Goal: Ask a question

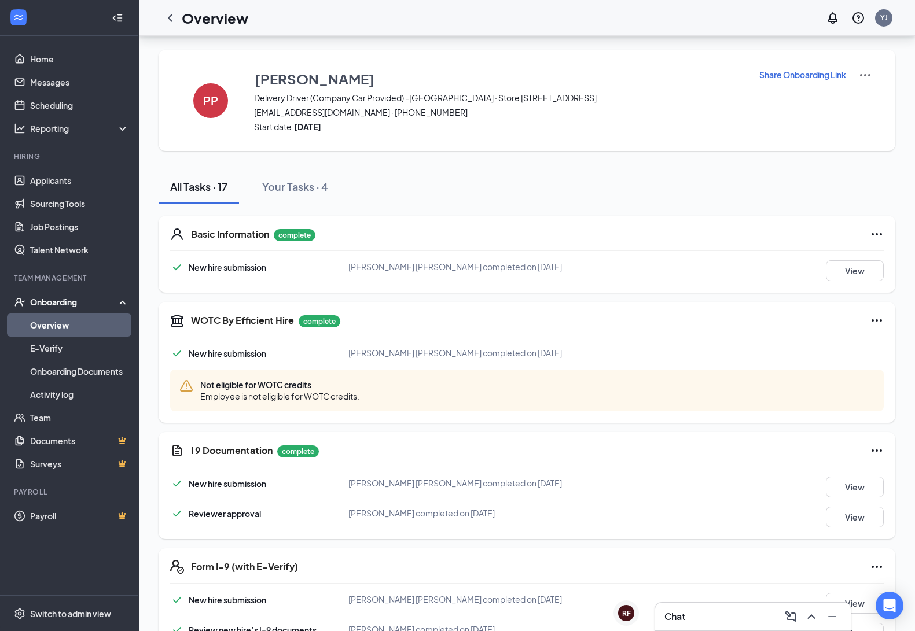
scroll to position [319, 0]
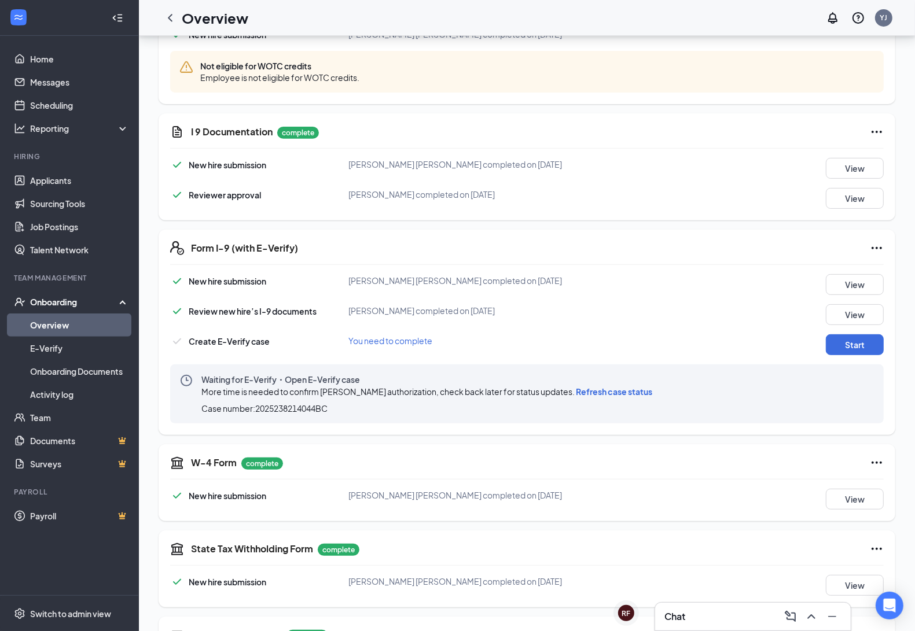
click at [622, 391] on span "Refresh case status" at bounding box center [614, 391] width 76 height 10
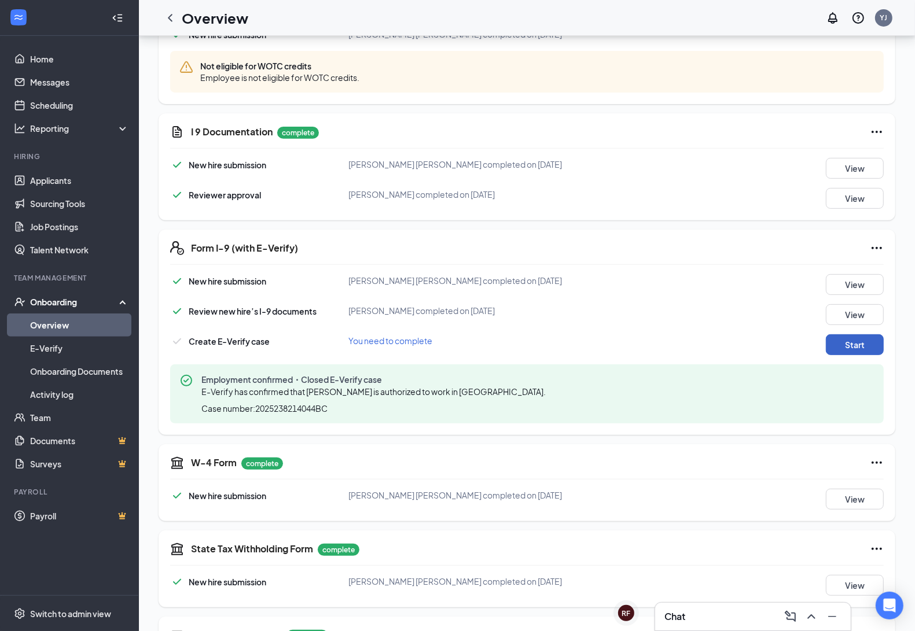
click at [856, 344] on button "Start" at bounding box center [855, 344] width 58 height 21
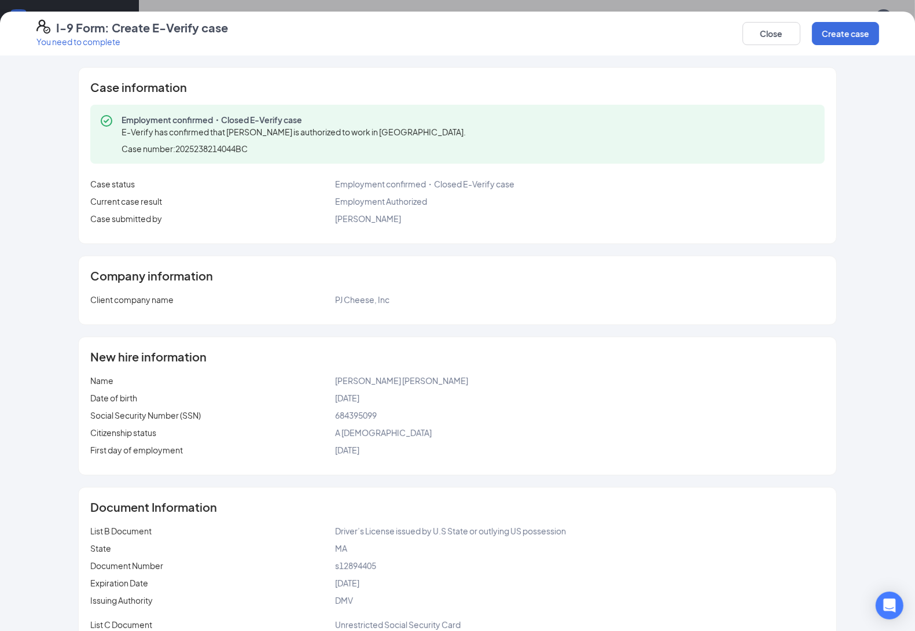
scroll to position [0, 0]
click at [768, 39] on button "Close" at bounding box center [771, 33] width 58 height 23
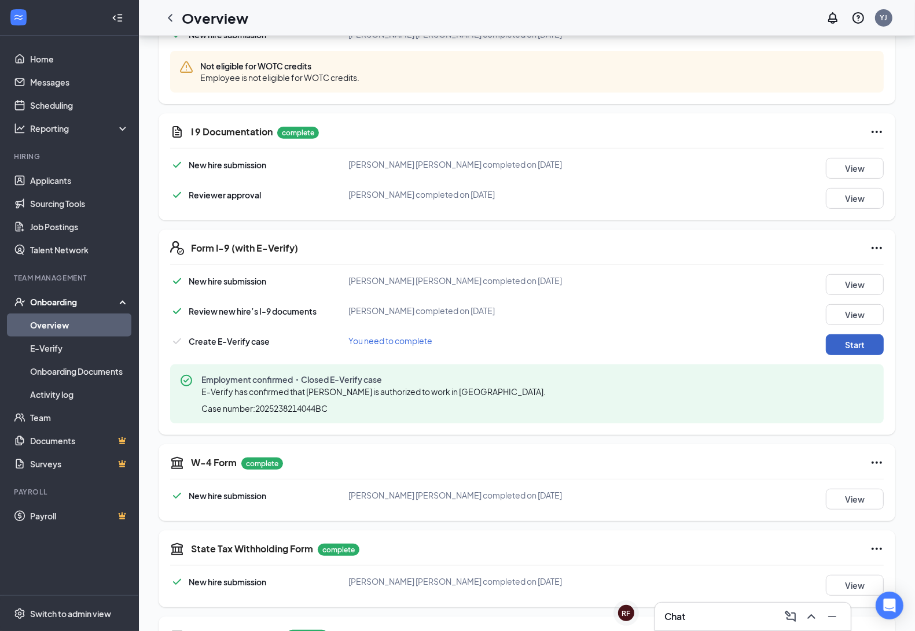
click at [851, 345] on button "Start" at bounding box center [855, 344] width 58 height 21
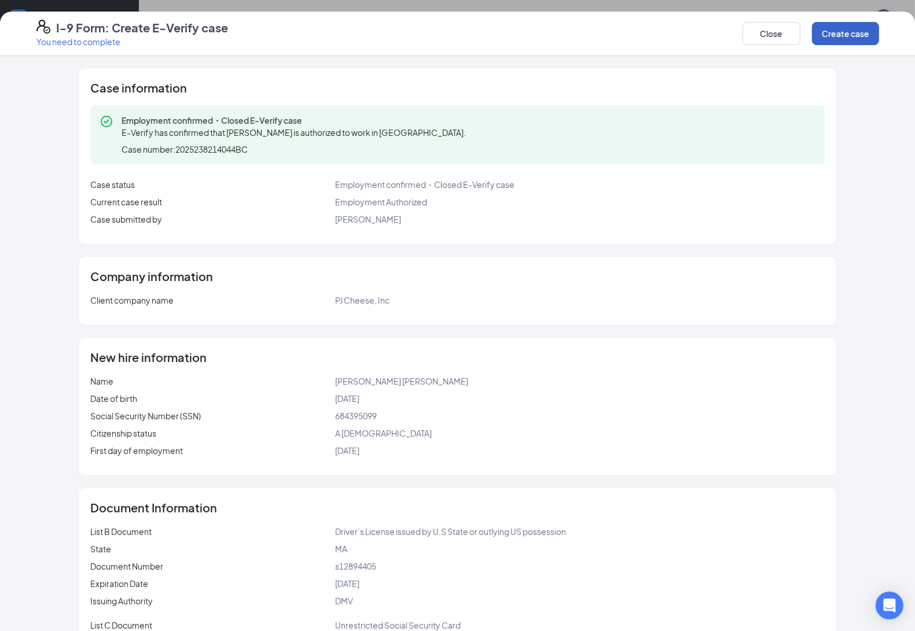
click at [831, 35] on button "Create case" at bounding box center [845, 33] width 67 height 23
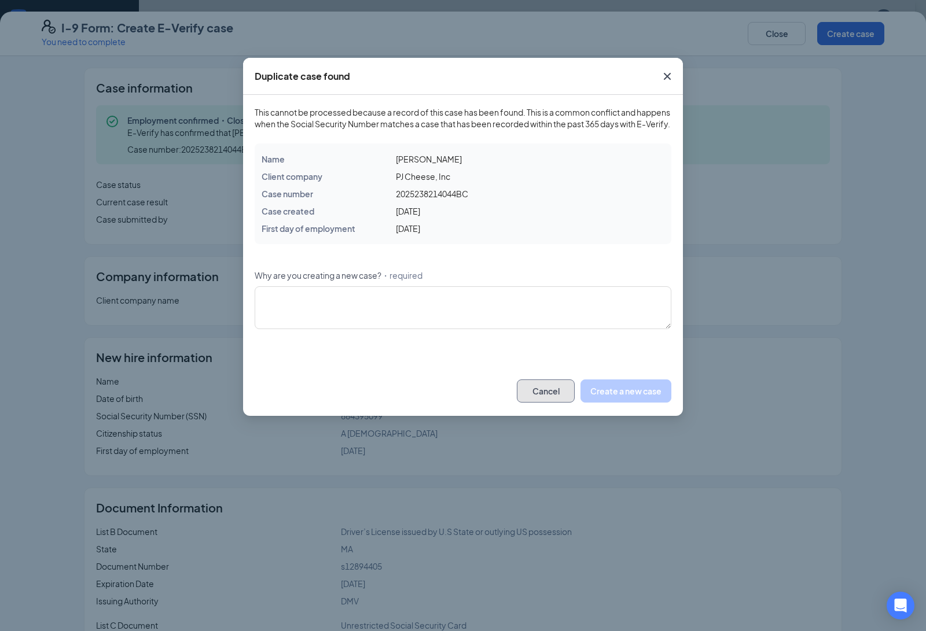
click at [544, 402] on button "Cancel" at bounding box center [546, 390] width 58 height 23
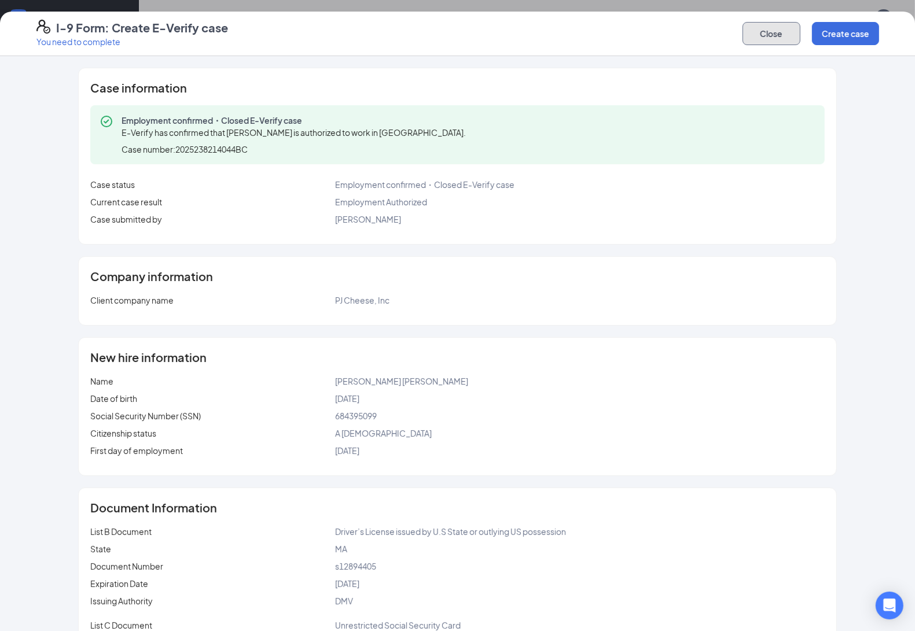
click at [765, 38] on button "Close" at bounding box center [771, 33] width 58 height 23
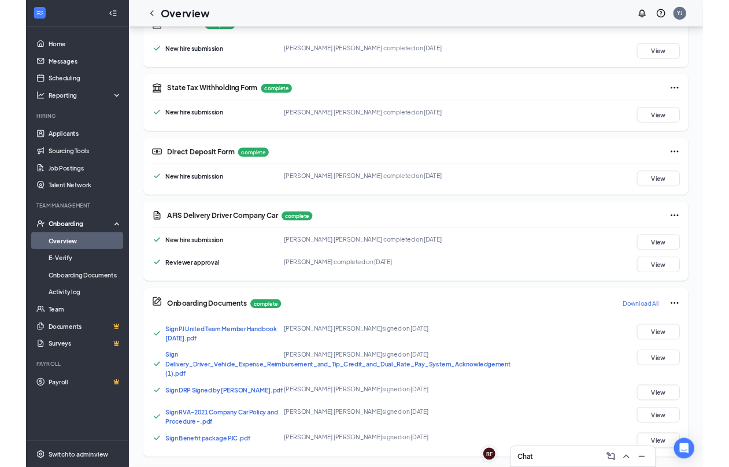
scroll to position [750, 0]
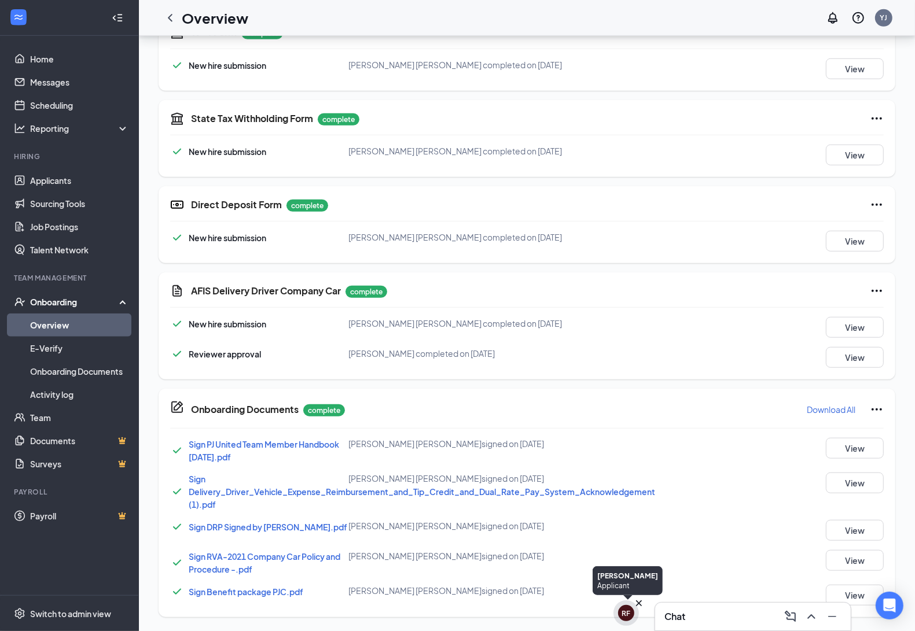
click at [628, 617] on div "RF" at bounding box center [626, 614] width 9 height 10
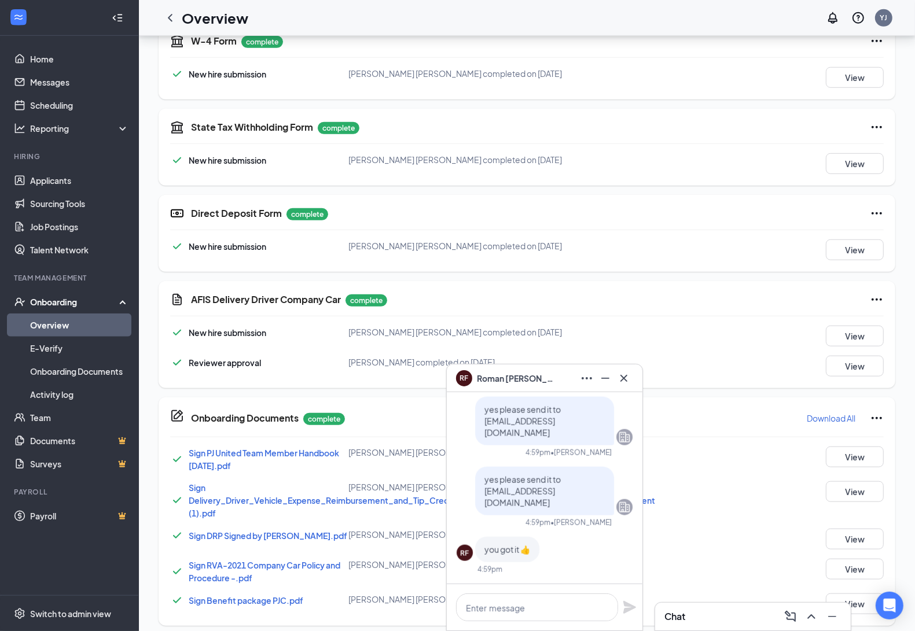
scroll to position [739, 0]
click at [492, 618] on textarea at bounding box center [537, 608] width 162 height 28
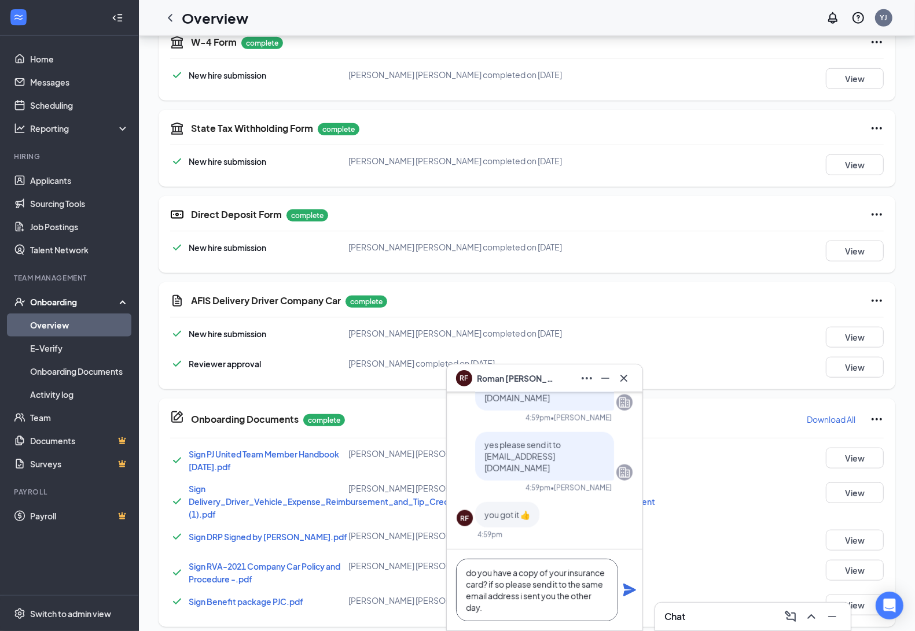
type textarea "do you have a copy of your insurance card? if so please send it to the same ema…"
click at [631, 588] on icon "Plane" at bounding box center [629, 590] width 13 height 13
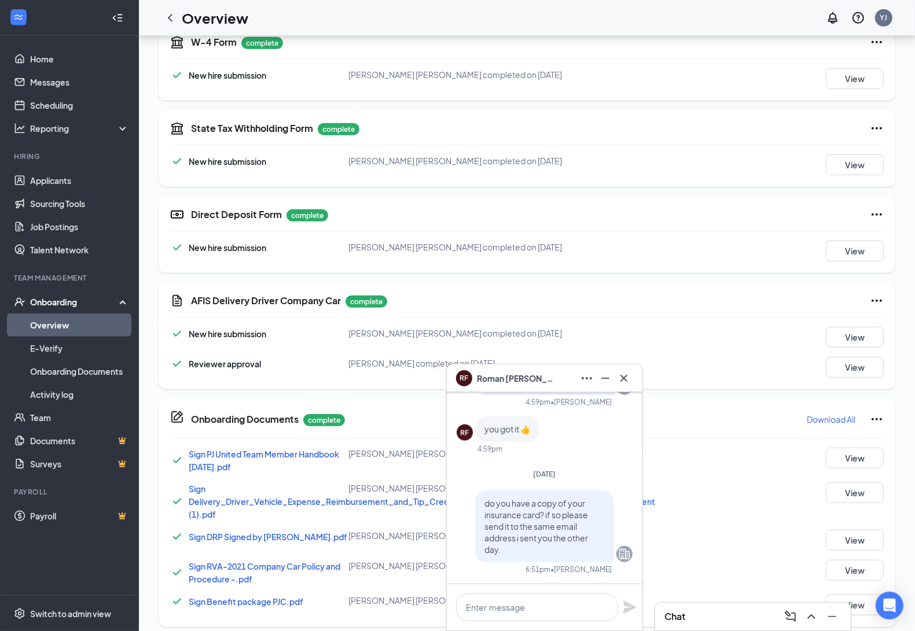
scroll to position [0, 0]
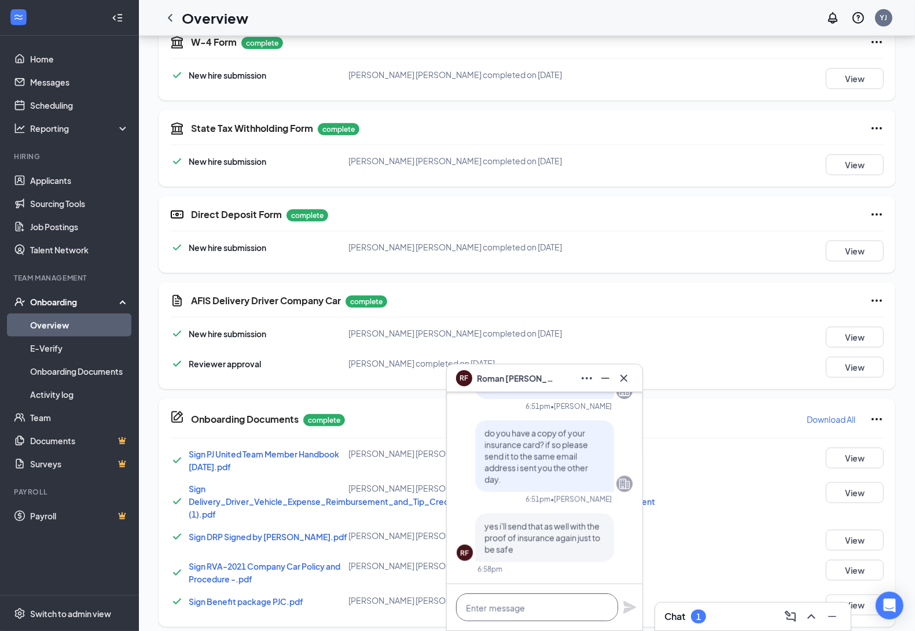
click at [504, 609] on textarea at bounding box center [537, 608] width 162 height 28
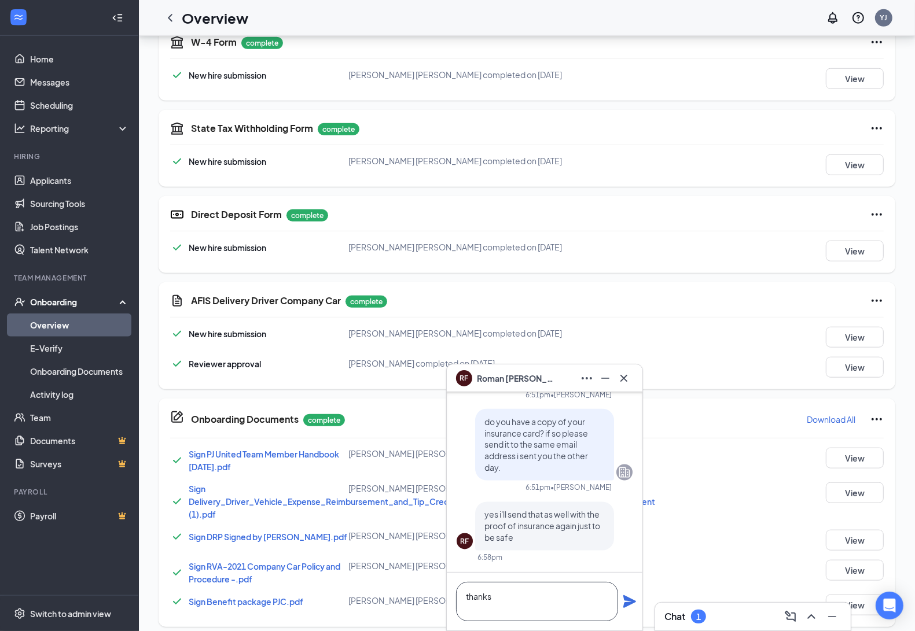
type textarea "thanks"
click at [627, 602] on icon "Plane" at bounding box center [629, 602] width 14 height 14
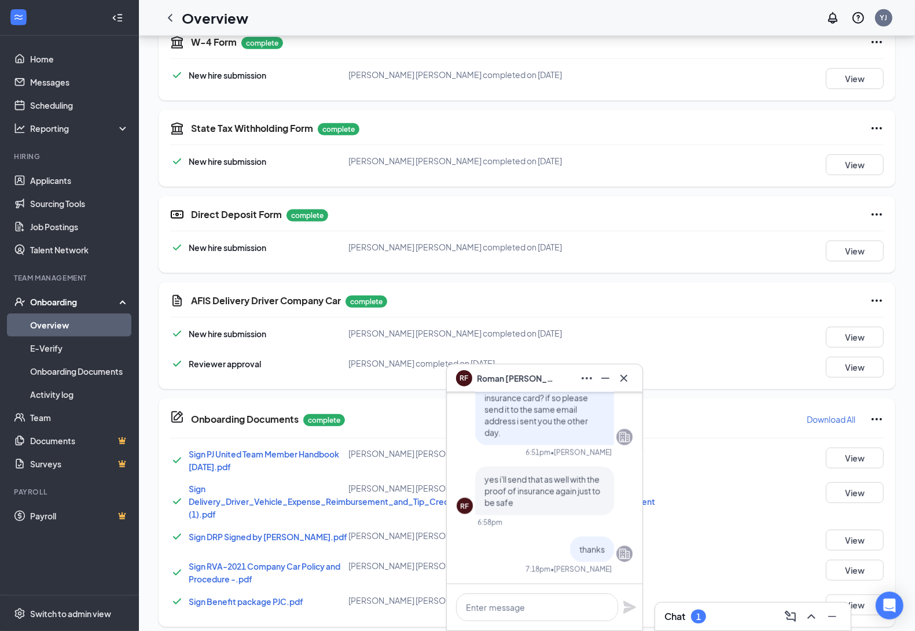
scroll to position [0, 0]
